Goal: Check status: Check status

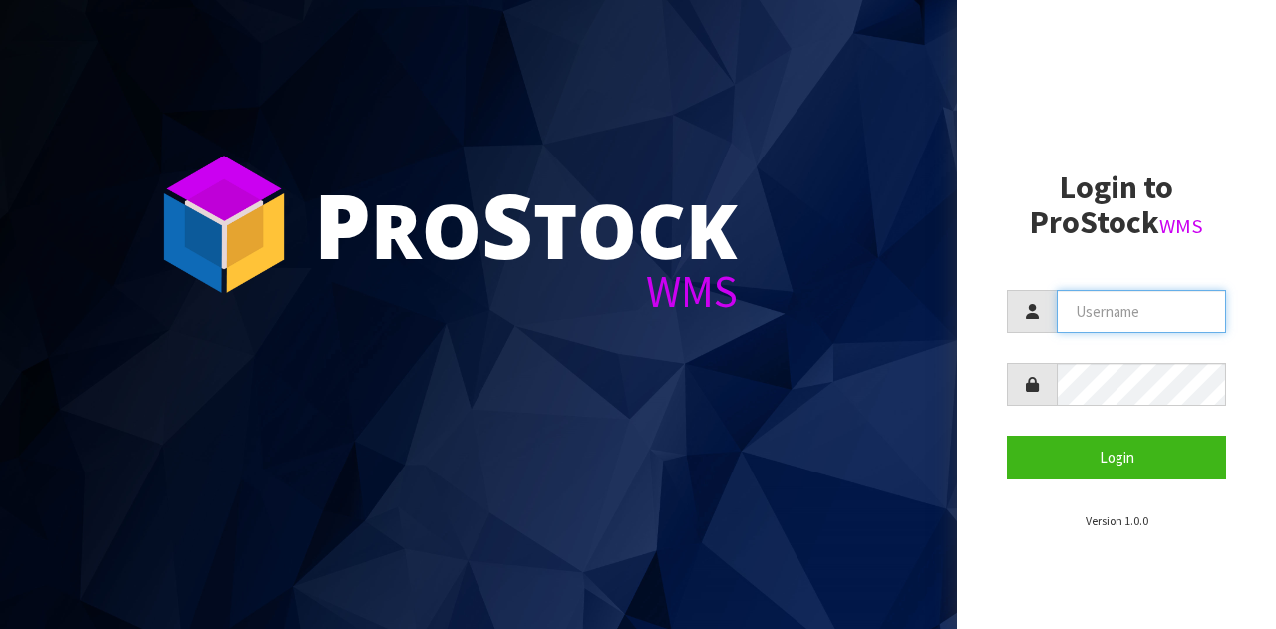
click at [1094, 304] on input "text" at bounding box center [1140, 311] width 169 height 43
type input "GATOR"
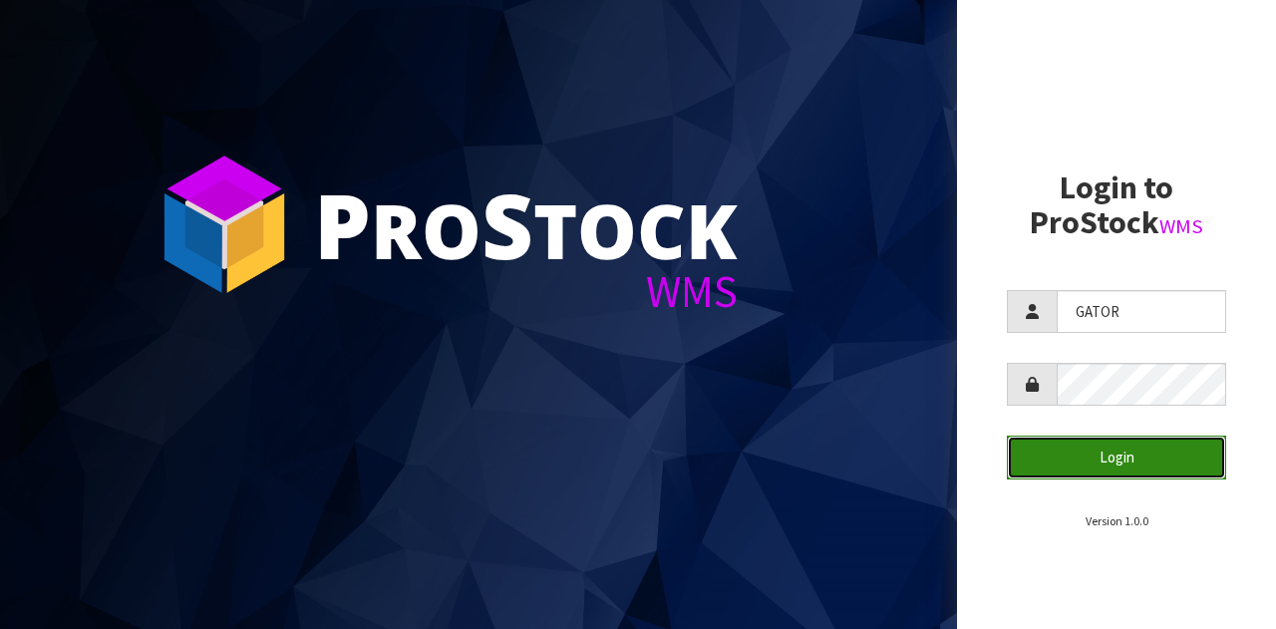
click at [1058, 436] on button "Login" at bounding box center [1116, 457] width 219 height 43
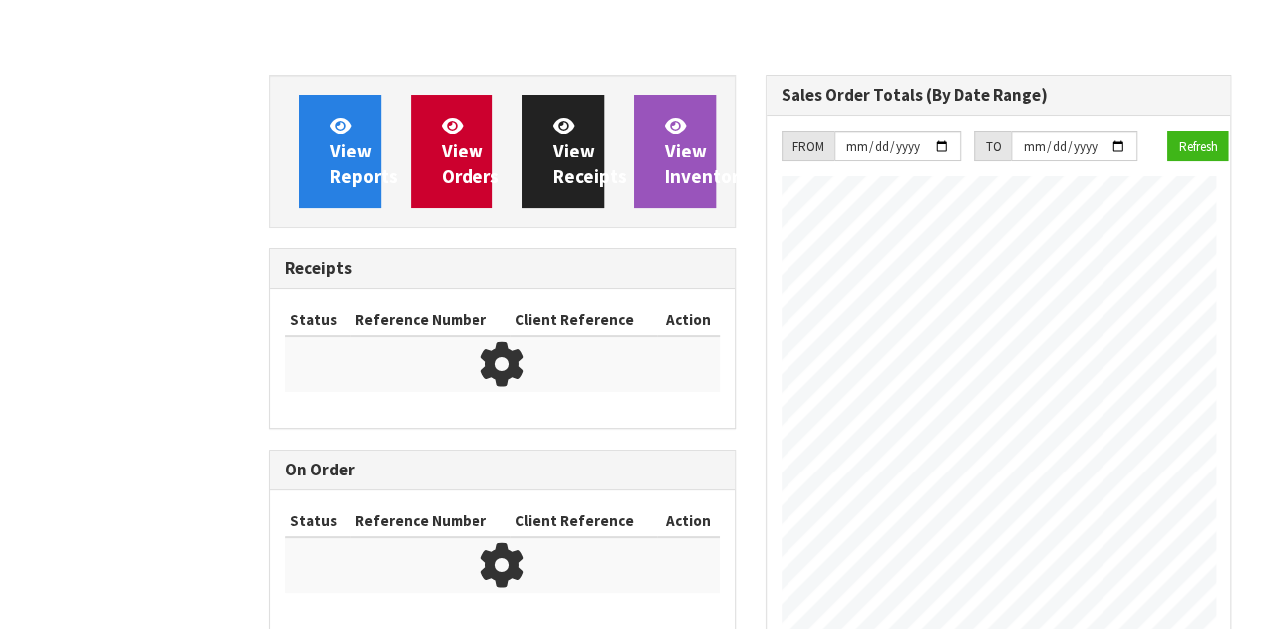
scroll to position [1090, 495]
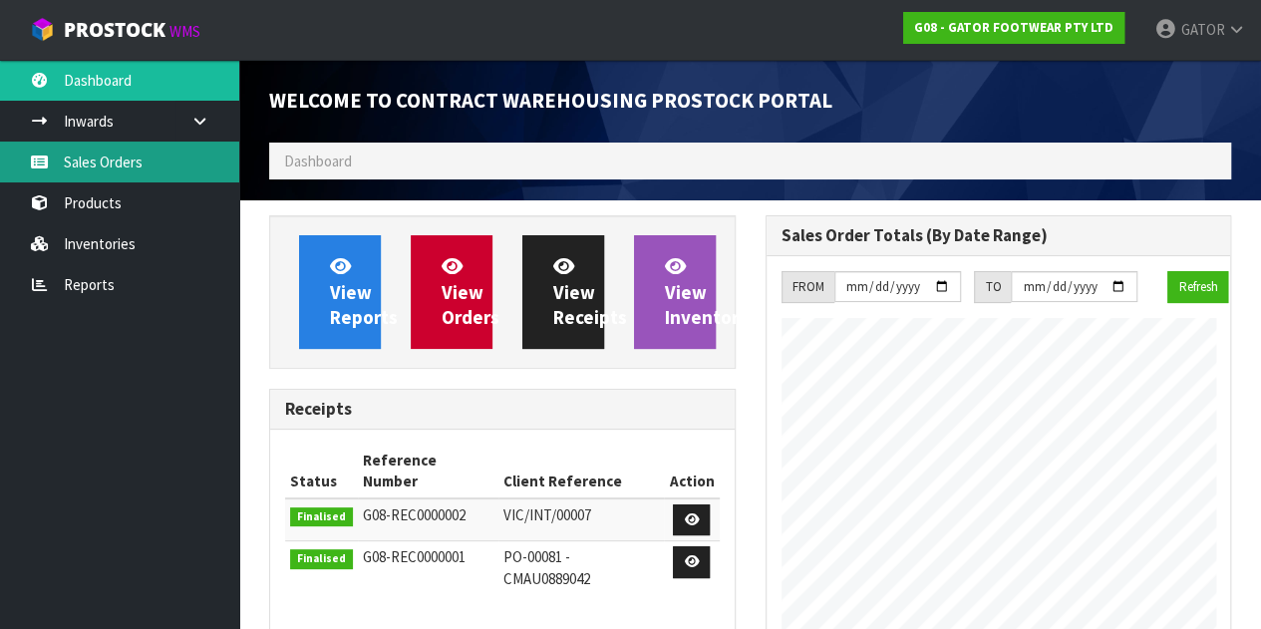
click at [92, 154] on link "Sales Orders" at bounding box center [119, 162] width 239 height 41
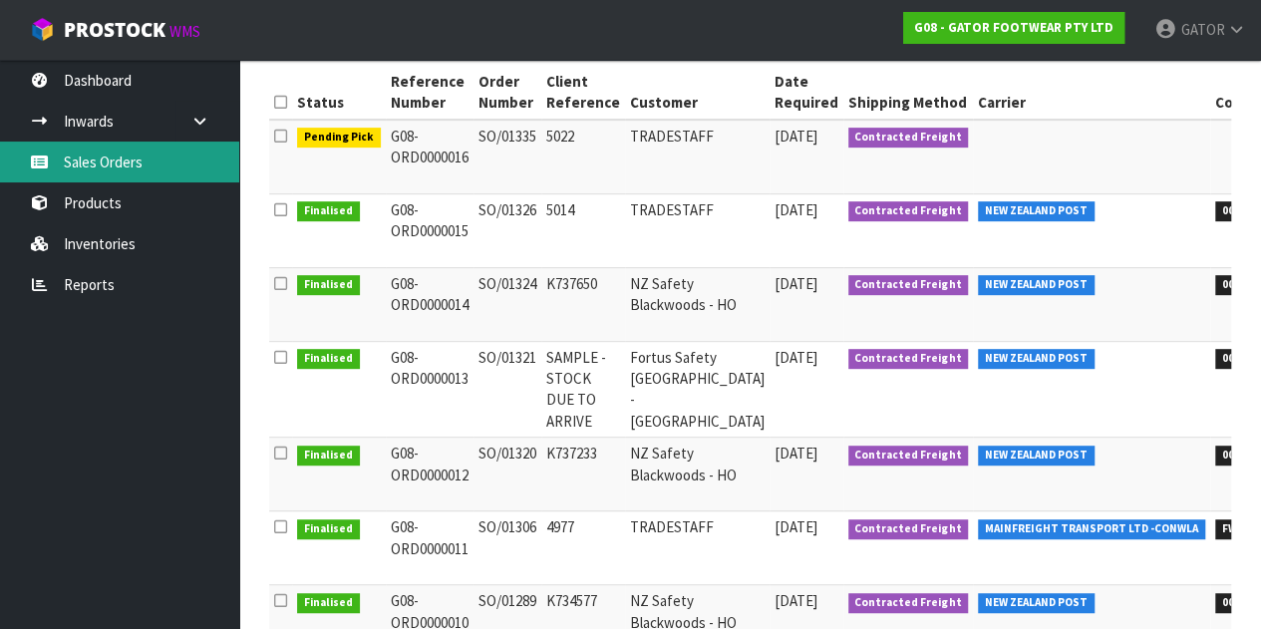
scroll to position [321, 0]
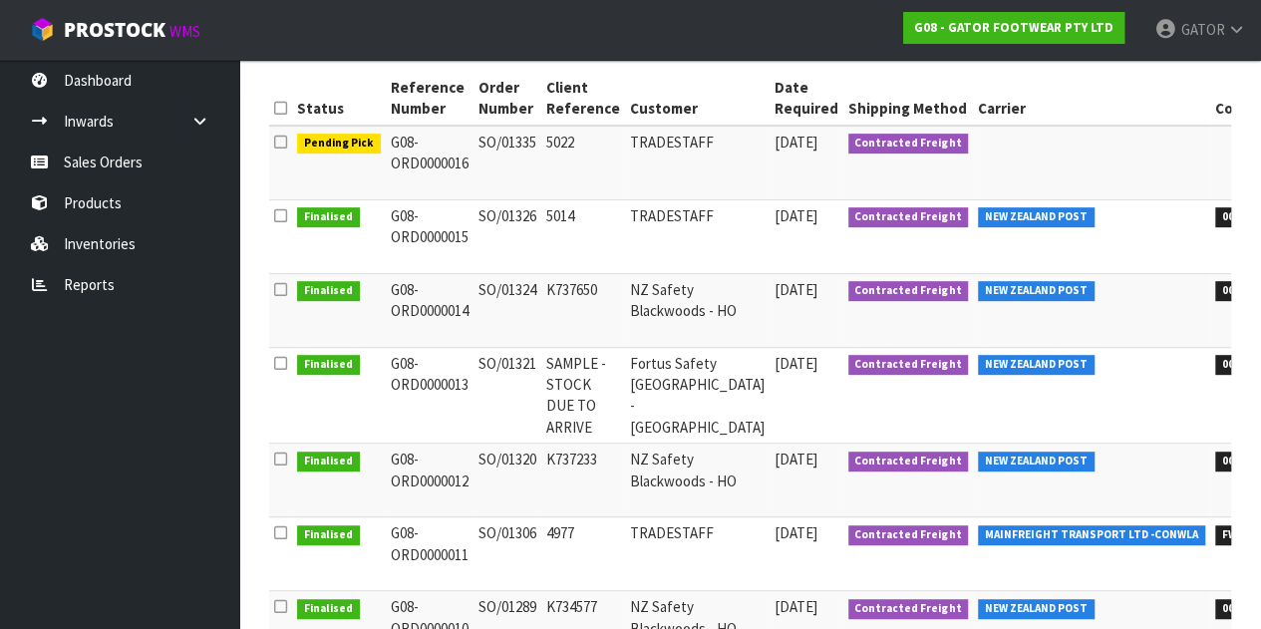
click at [405, 380] on td "G08-ORD 0000013" at bounding box center [430, 395] width 88 height 97
click at [1215, 355] on span "00894210392601375886" at bounding box center [1282, 365] width 134 height 20
copy span "00894210392601375886"
